Goal: Task Accomplishment & Management: Complete application form

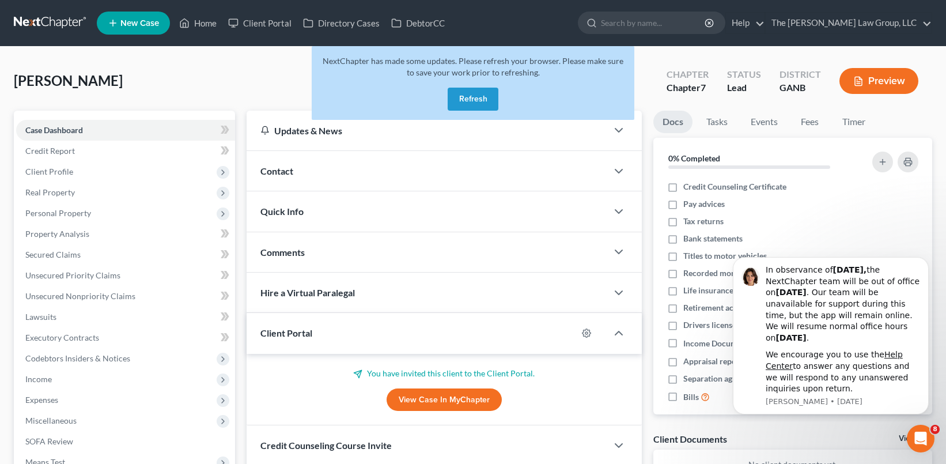
click at [468, 100] on button "Refresh" at bounding box center [473, 99] width 51 height 23
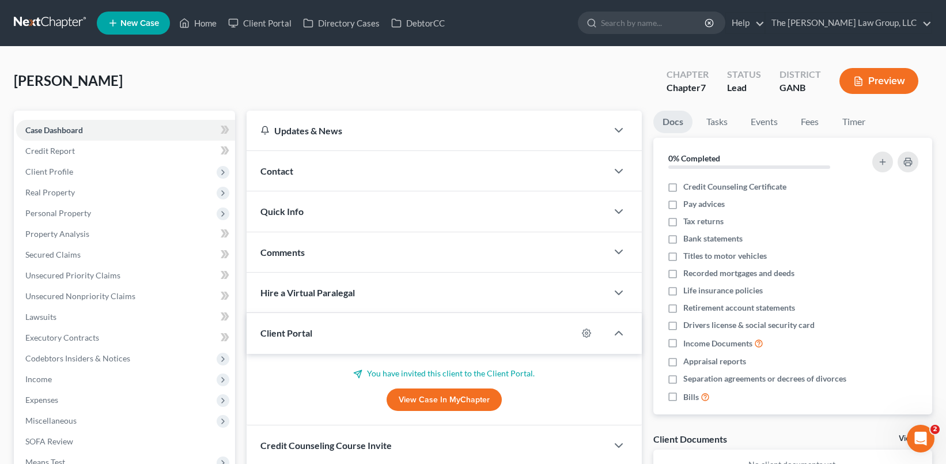
click at [119, 25] on link "New Case" at bounding box center [133, 23] width 73 height 23
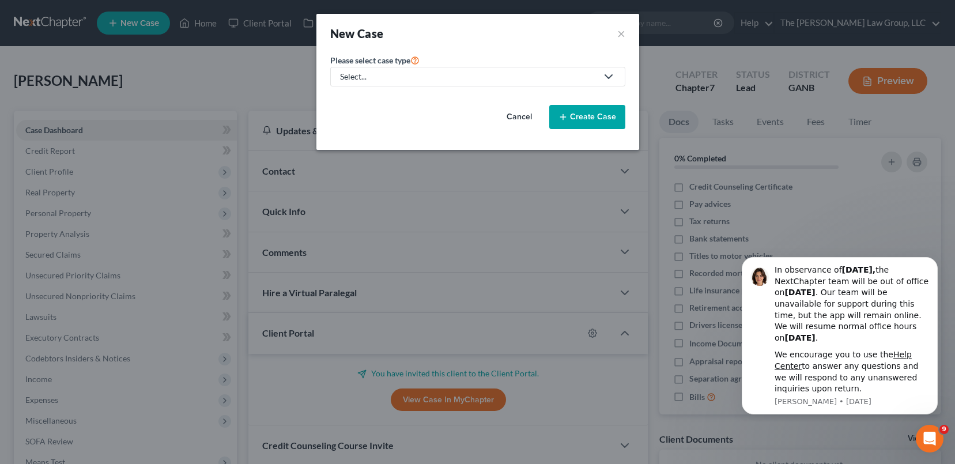
click at [602, 72] on icon at bounding box center [609, 77] width 14 height 14
click at [381, 100] on div "Bankruptcy" at bounding box center [385, 100] width 89 height 12
select select "19"
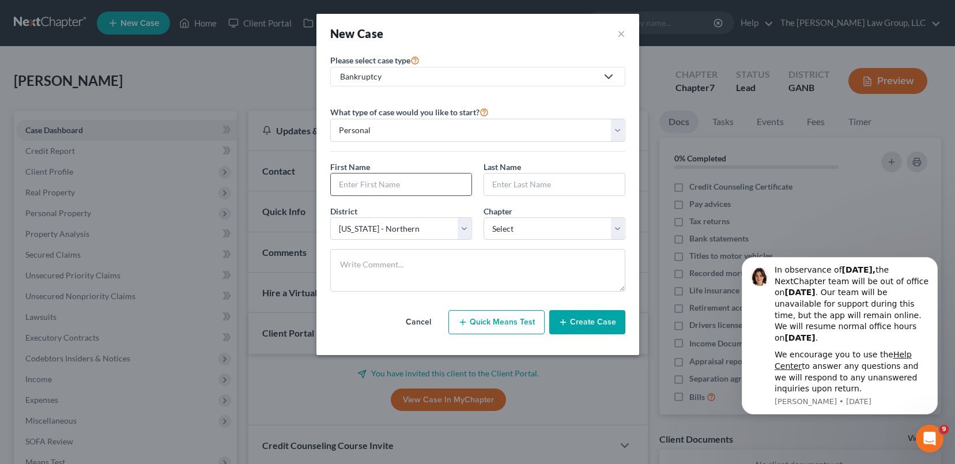
click at [354, 189] on input "text" at bounding box center [401, 184] width 141 height 22
type input "Charvi"
click at [522, 183] on input "text" at bounding box center [554, 184] width 141 height 22
type input "Carter"
click at [592, 226] on select "Select 7 11 12 13" at bounding box center [554, 228] width 142 height 23
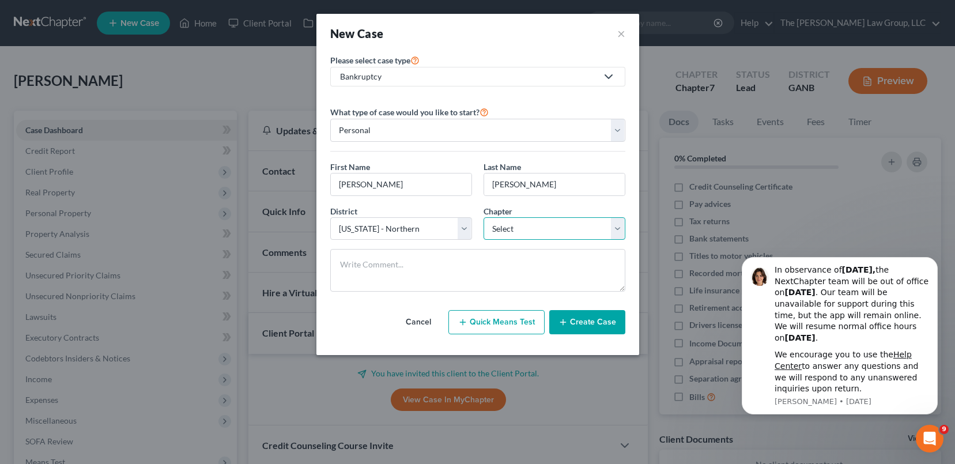
select select "0"
click at [483, 217] on select "Select 7 11 12 13" at bounding box center [554, 228] width 142 height 23
click at [587, 320] on button "Create Case" at bounding box center [587, 322] width 76 height 24
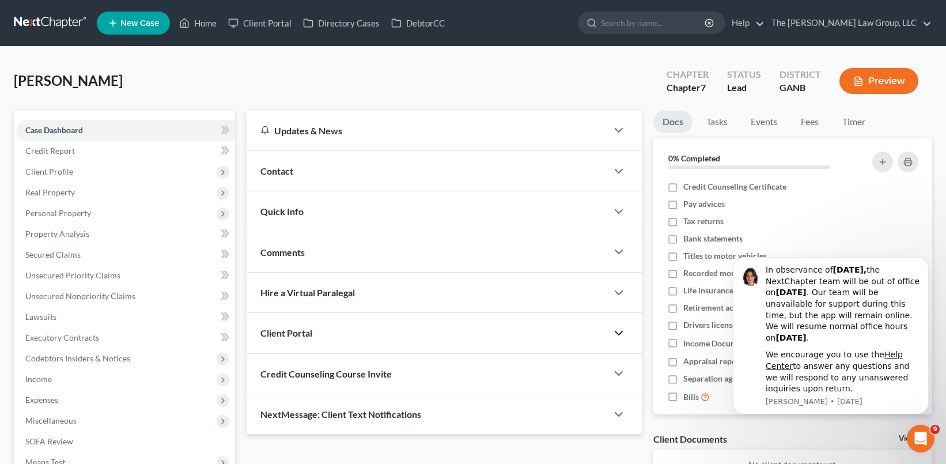
click at [625, 333] on icon "button" at bounding box center [619, 333] width 14 height 14
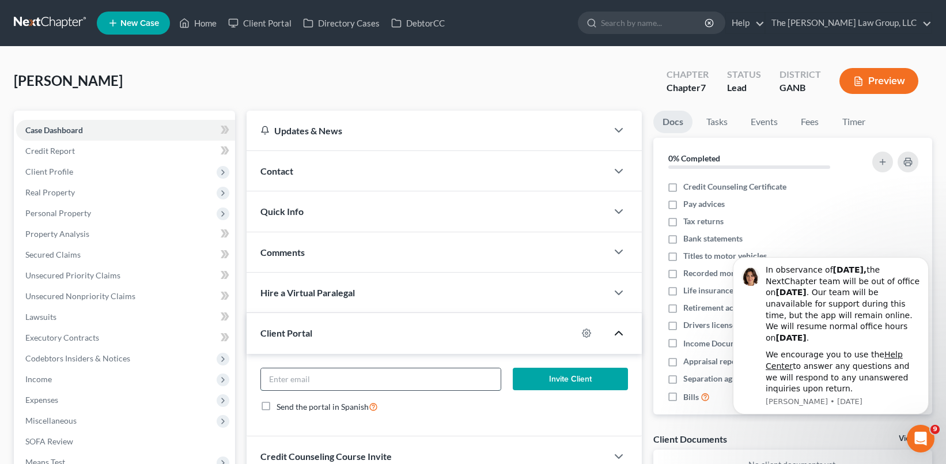
click at [463, 372] on input "email" at bounding box center [381, 379] width 240 height 22
type input "charvicarter@yahoo.com"
click at [476, 406] on div "Send the portal in Spanish" at bounding box center [444, 406] width 368 height 13
click at [551, 376] on button "Invite Client" at bounding box center [570, 379] width 115 height 23
